Goal: Check status: Check status

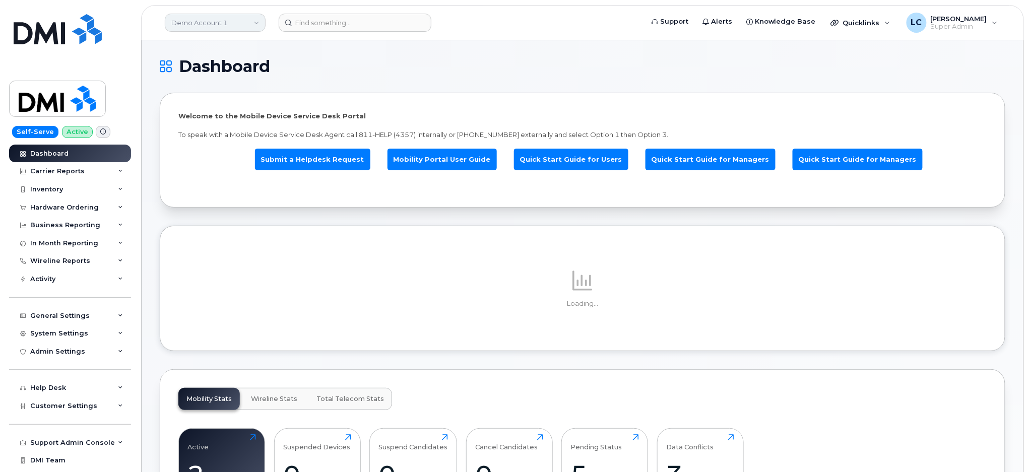
click at [250, 25] on link "Demo Account 1" at bounding box center [215, 23] width 101 height 18
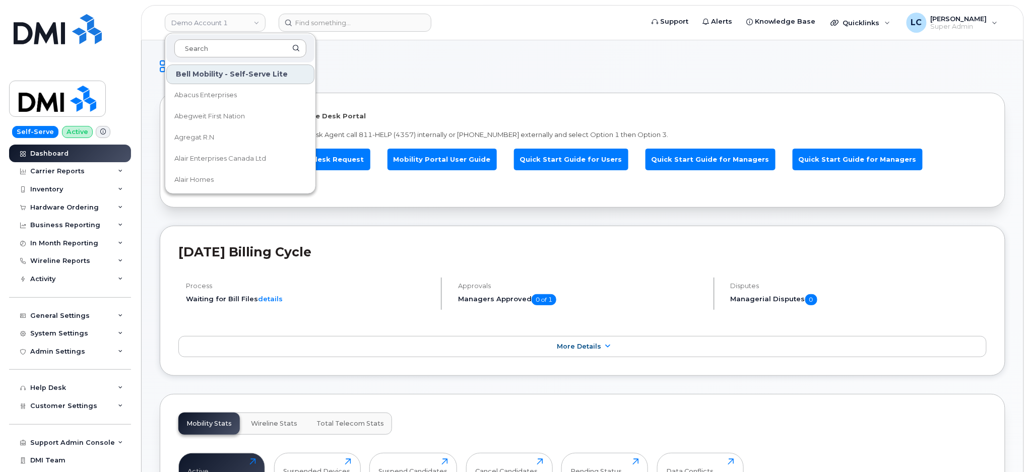
click at [232, 43] on input at bounding box center [240, 48] width 132 height 18
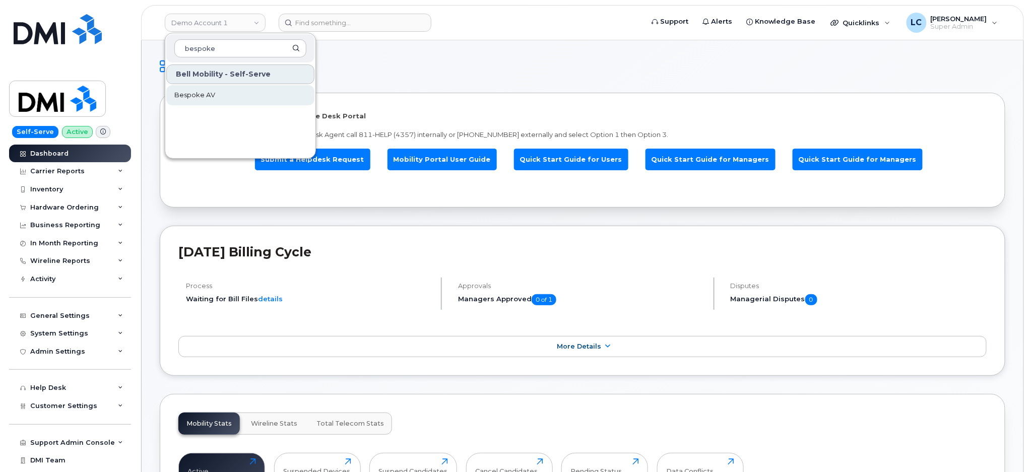
type input "bespoke"
click at [215, 94] on link "Bespoke AV" at bounding box center [240, 95] width 148 height 20
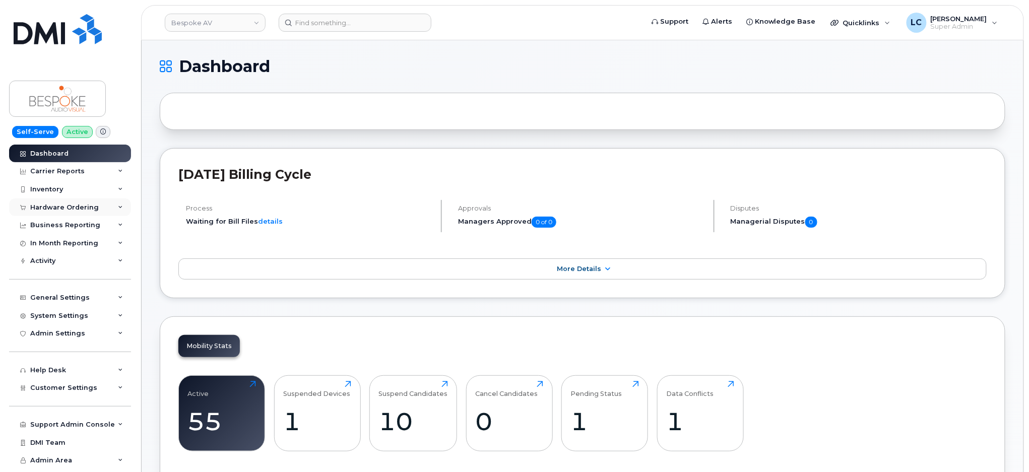
click at [107, 205] on div "Hardware Ordering" at bounding box center [70, 208] width 122 height 18
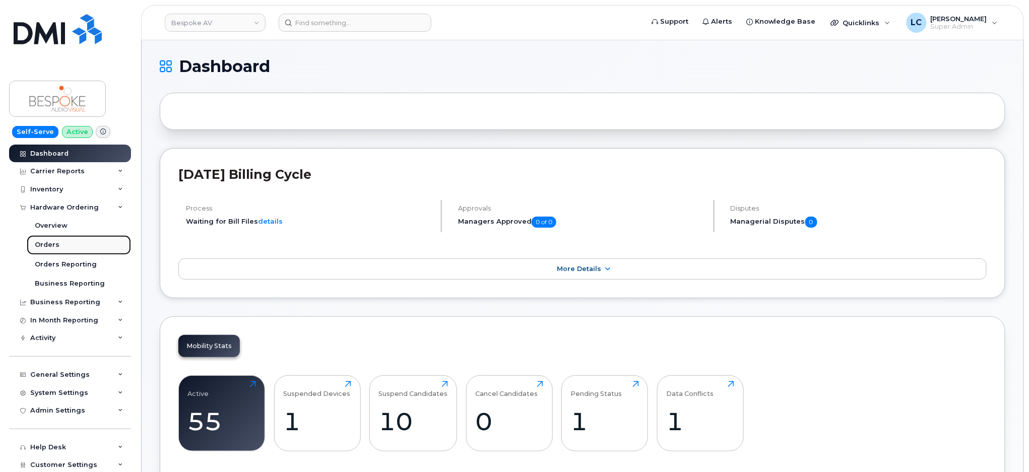
click at [66, 242] on link "Orders" at bounding box center [79, 244] width 104 height 19
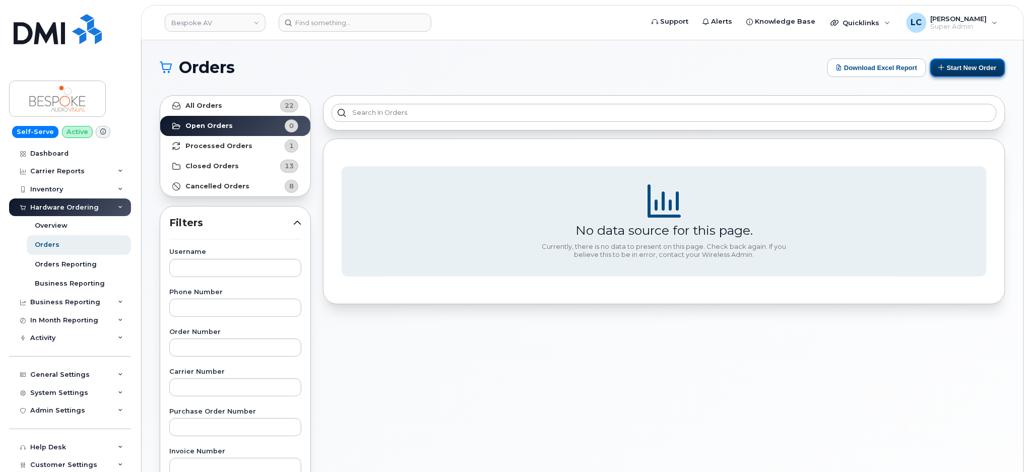
click at [980, 70] on button "Start New Order" at bounding box center [967, 67] width 75 height 19
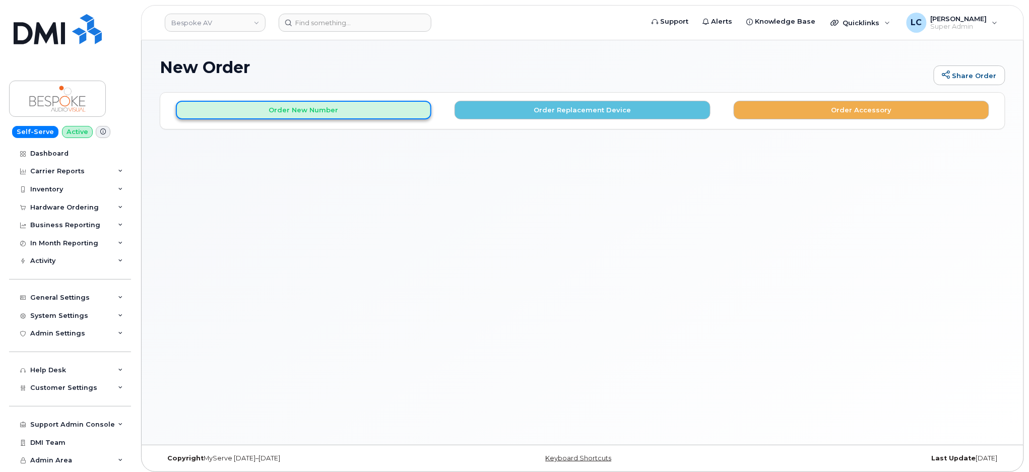
click at [316, 105] on button "Order New Number" at bounding box center [303, 110] width 255 height 19
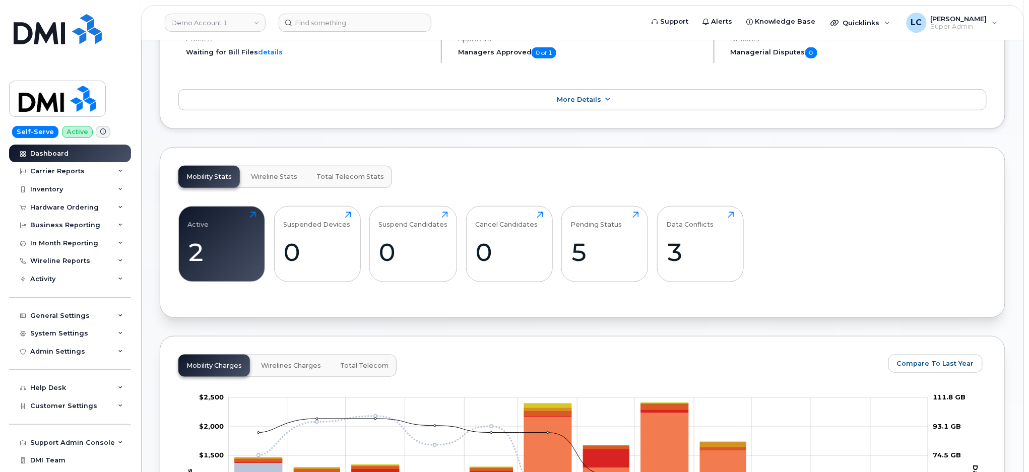
scroll to position [269, 0]
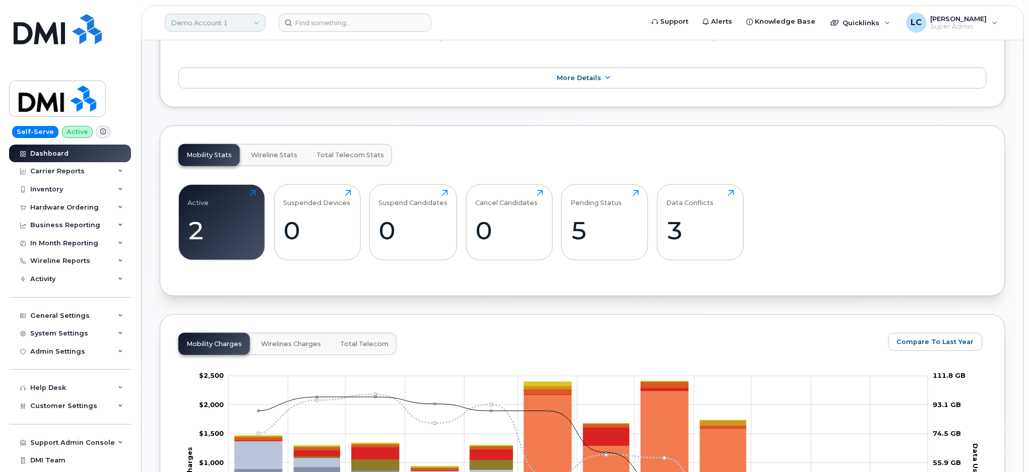
click at [229, 22] on link "Demo Account 1" at bounding box center [215, 23] width 101 height 18
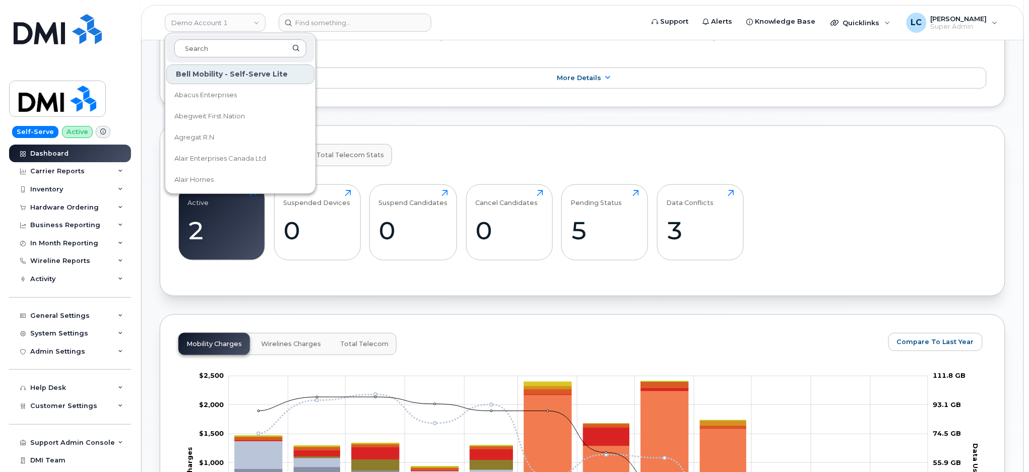
click at [230, 45] on input at bounding box center [240, 48] width 132 height 18
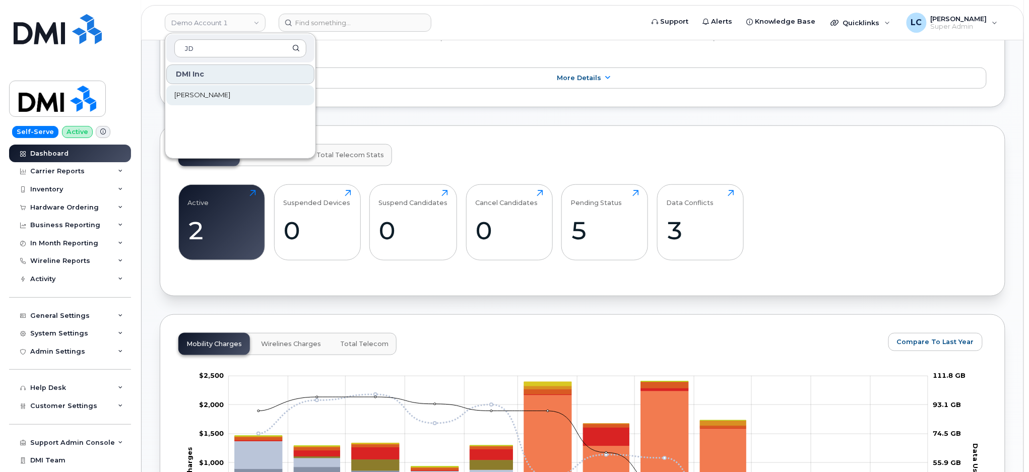
type input "JD"
click at [215, 97] on link "JD Irving" at bounding box center [240, 95] width 148 height 20
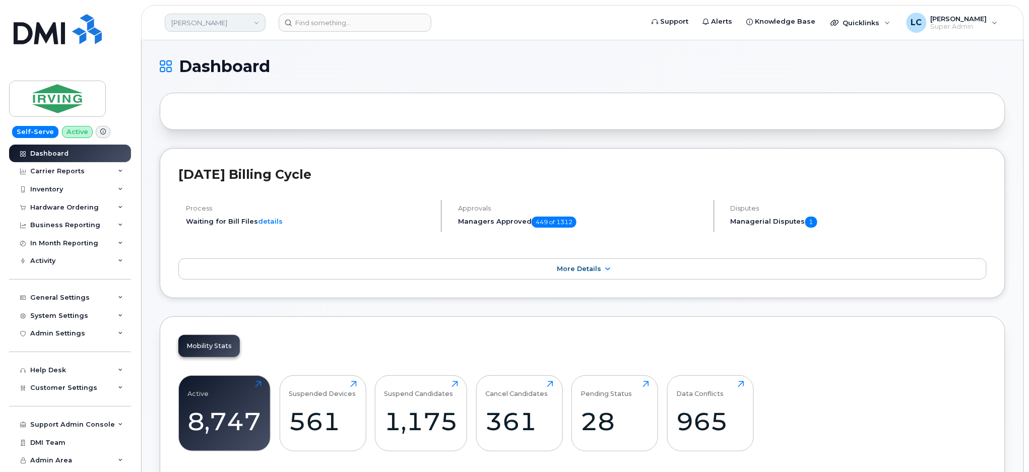
click at [231, 23] on link "JD Irving" at bounding box center [215, 23] width 101 height 18
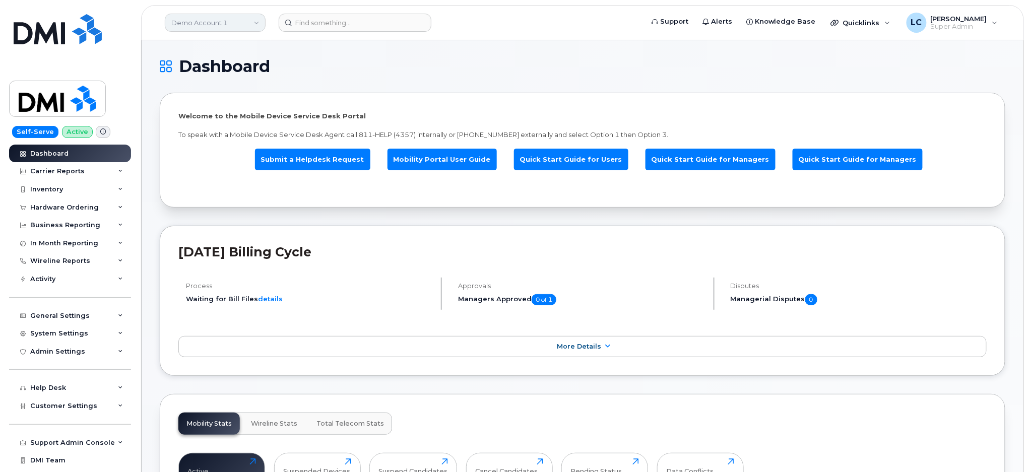
click at [255, 22] on link "Demo Account 1" at bounding box center [215, 23] width 101 height 18
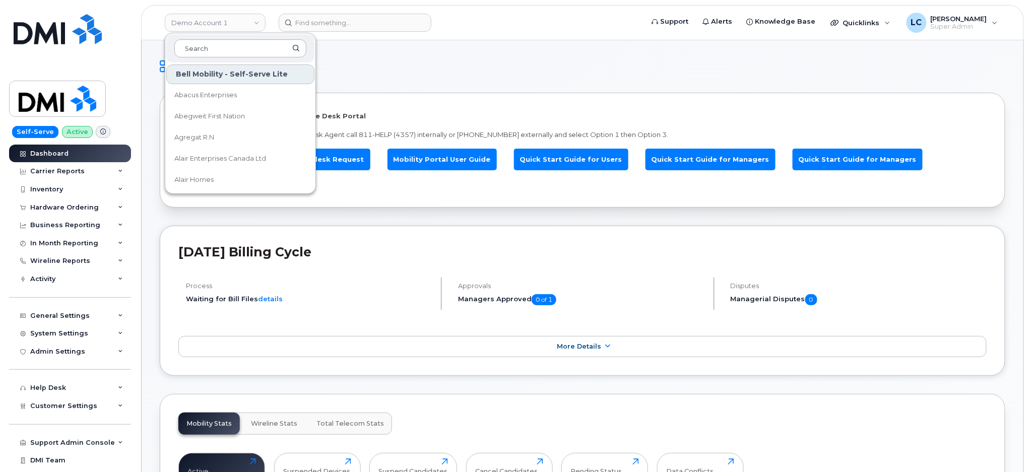
click at [227, 48] on input at bounding box center [240, 48] width 132 height 18
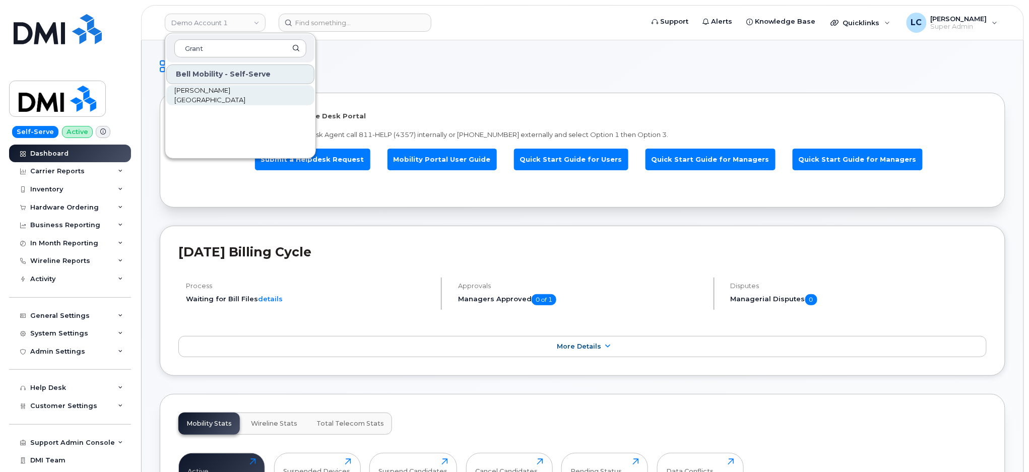
type input "Grant"
click at [240, 91] on span "[PERSON_NAME][GEOGRAPHIC_DATA]" at bounding box center [232, 96] width 116 height 20
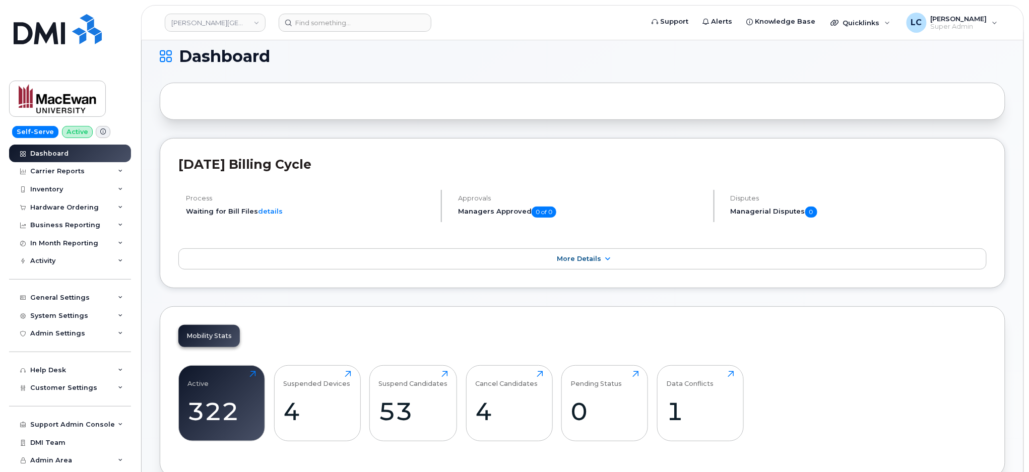
scroll to position [67, 0]
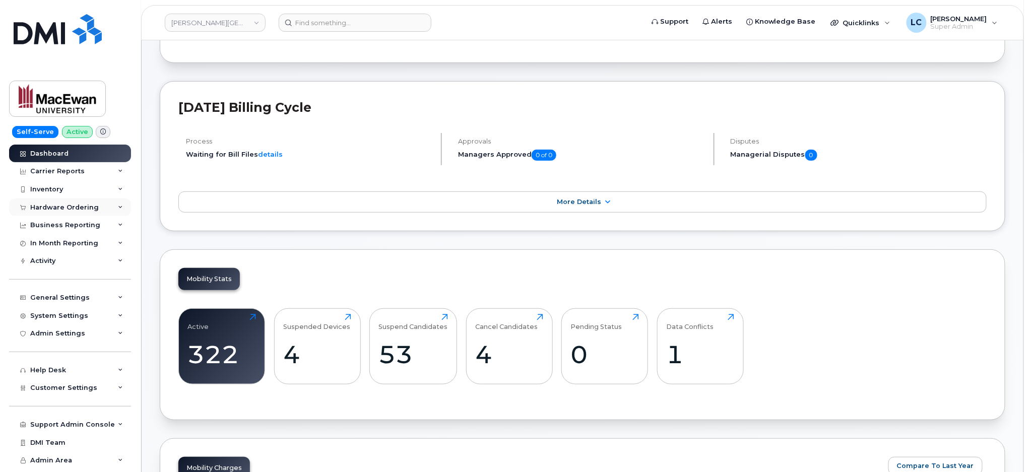
click at [81, 208] on div "Hardware Ordering" at bounding box center [64, 208] width 69 height 8
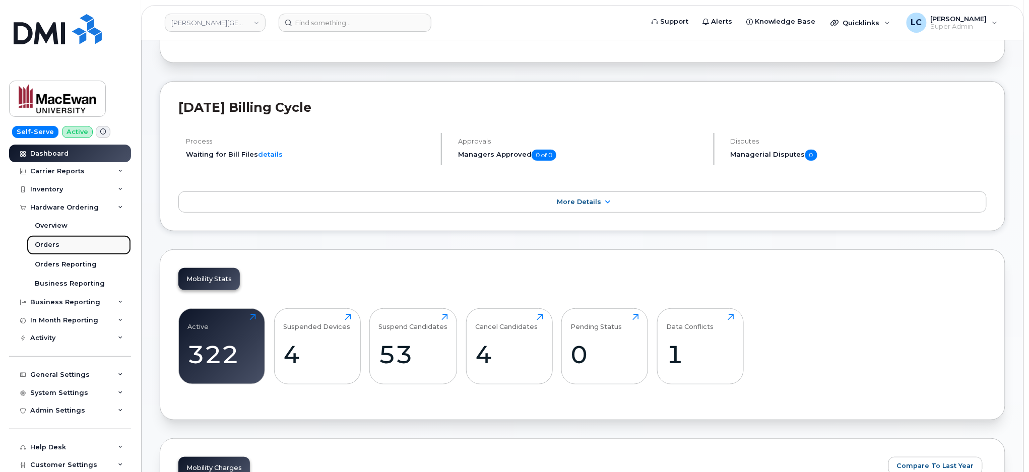
click at [57, 244] on link "Orders" at bounding box center [79, 244] width 104 height 19
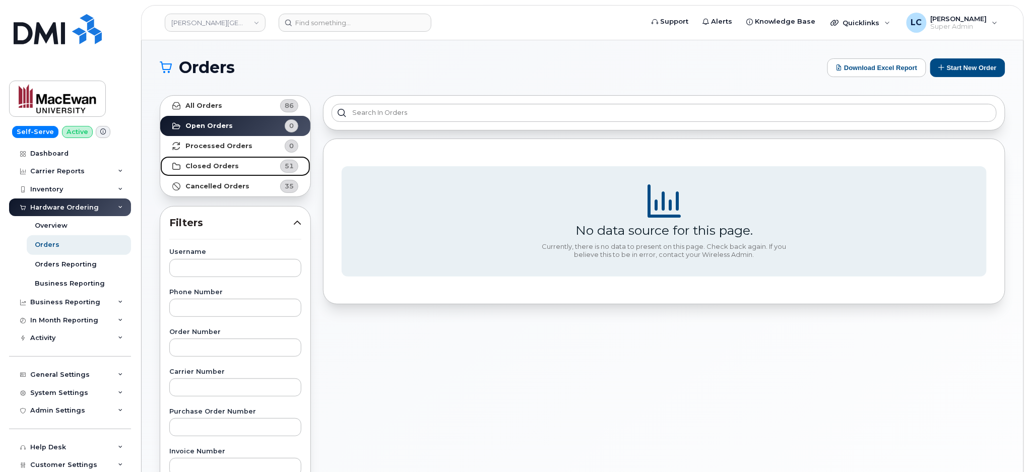
click at [229, 165] on strong "Closed Orders" at bounding box center [211, 166] width 53 height 8
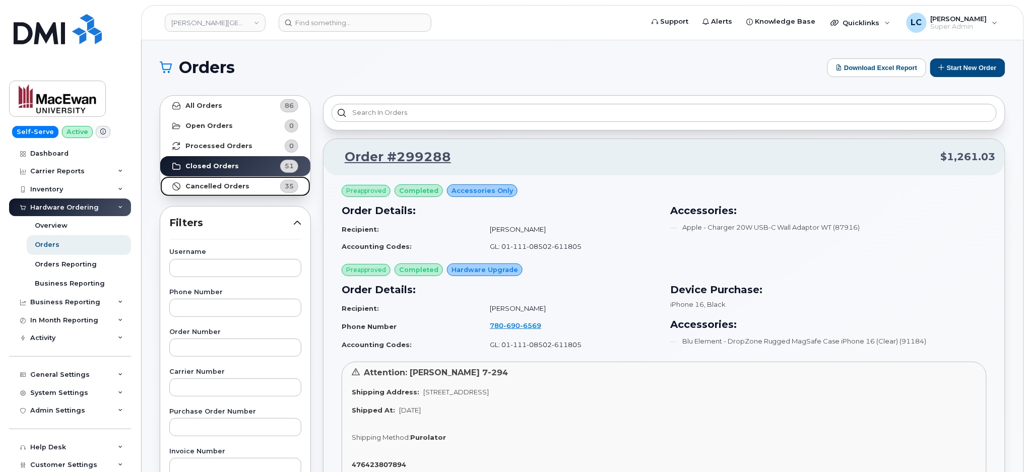
click at [230, 183] on strong "Cancelled Orders" at bounding box center [217, 186] width 64 height 8
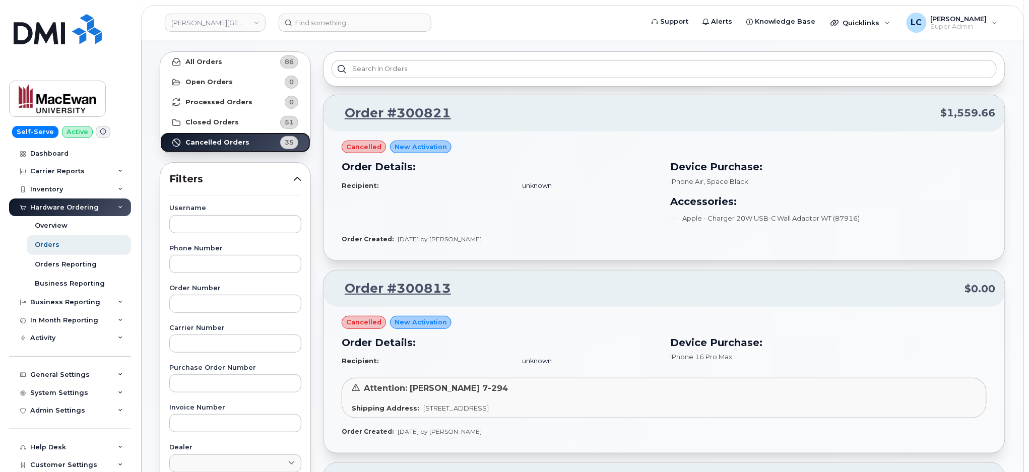
scroll to position [67, 0]
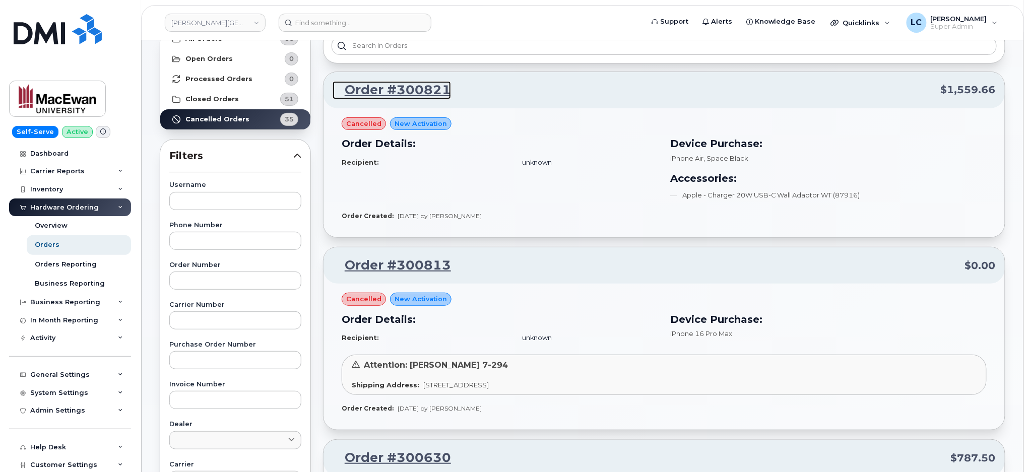
click at [414, 93] on link "Order #300821" at bounding box center [392, 90] width 118 height 18
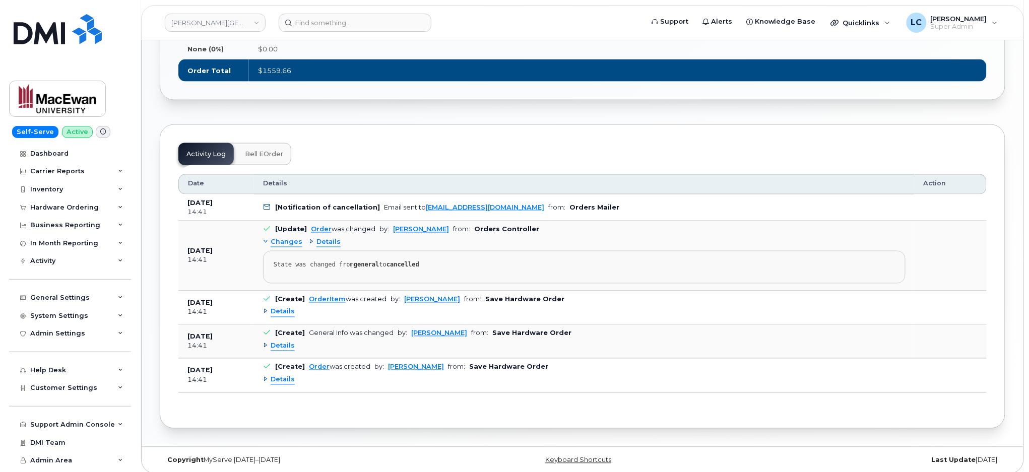
scroll to position [558, 0]
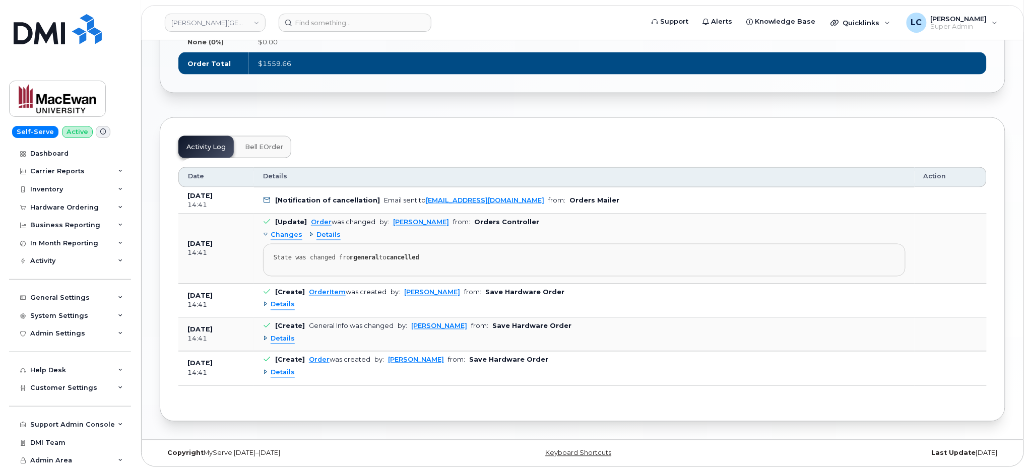
click at [569, 198] on b "Orders Mailer" at bounding box center [594, 201] width 50 height 8
click at [259, 146] on span "Bell eOrder" at bounding box center [264, 147] width 38 height 8
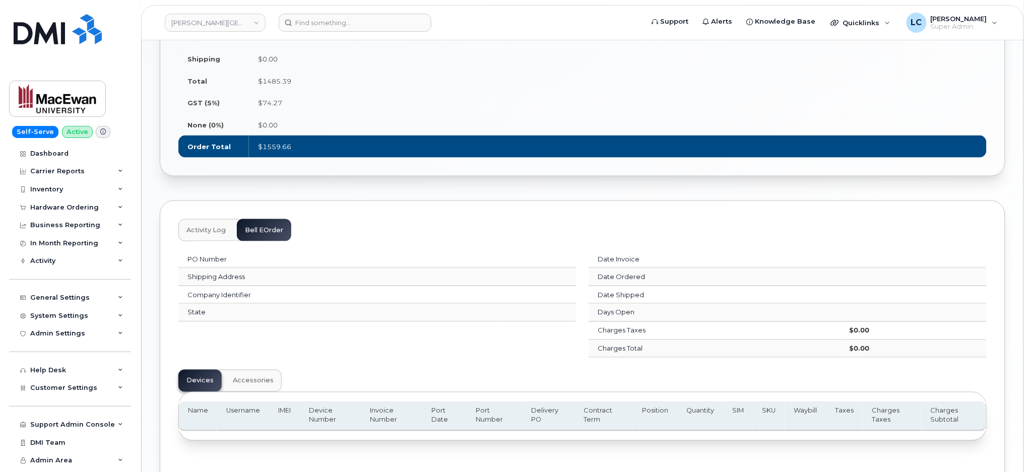
scroll to position [537, 0]
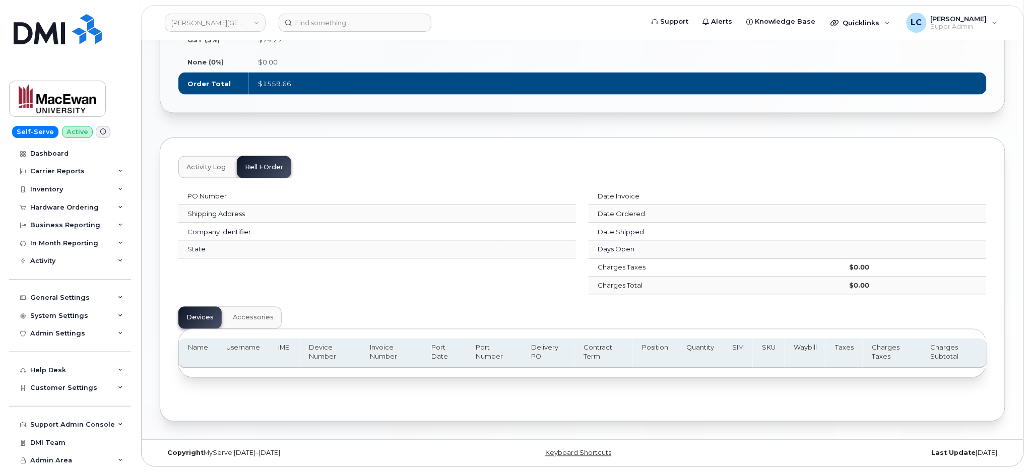
click at [222, 156] on button "Activity Log" at bounding box center [205, 167] width 55 height 22
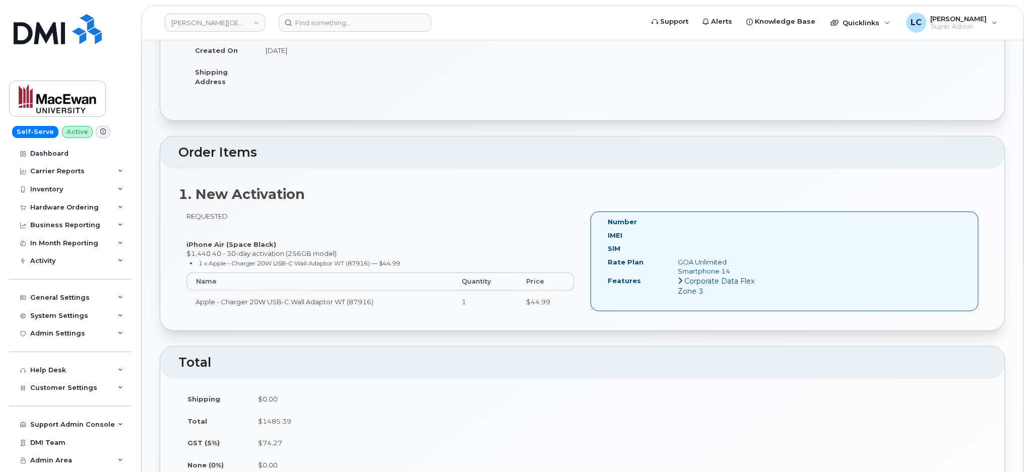
scroll to position [0, 0]
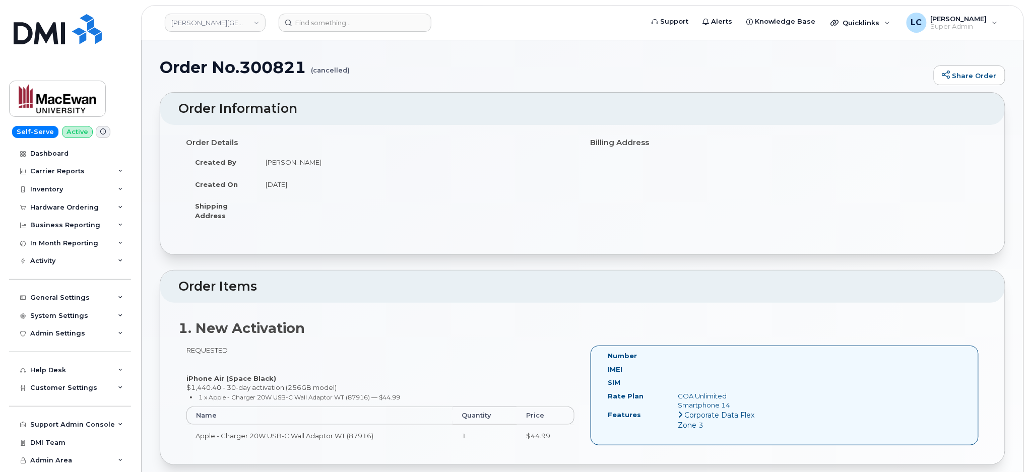
click at [444, 134] on div "Order Details Created By [PERSON_NAME] Sauks Created On [DATE] Shipping Address" at bounding box center [380, 185] width 404 height 102
click at [171, 69] on h1 "Order No.300821 (cancelled)" at bounding box center [544, 67] width 769 height 18
